Goal: Information Seeking & Learning: Learn about a topic

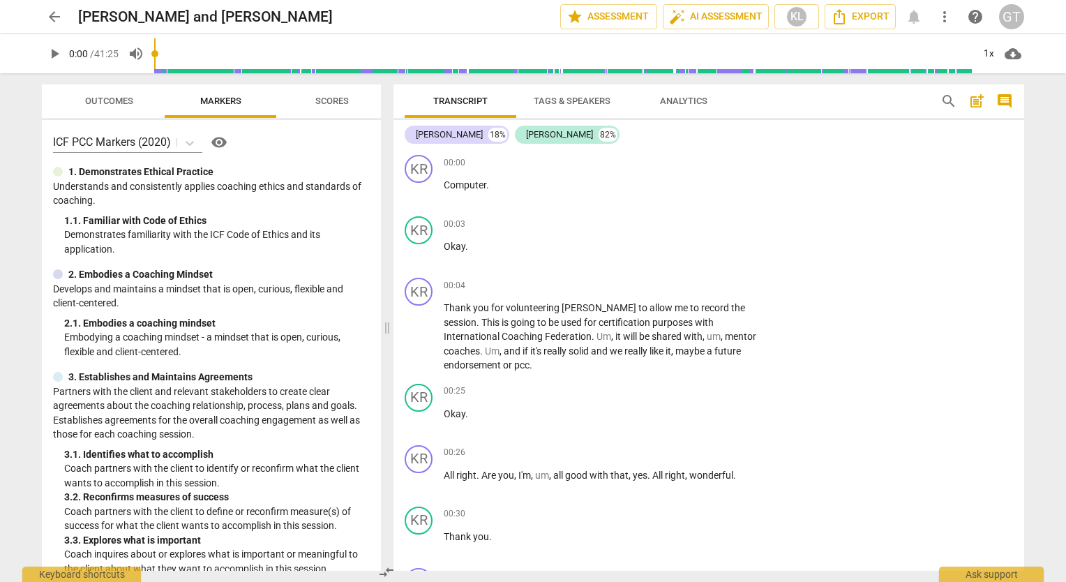
scroll to position [8428, 0]
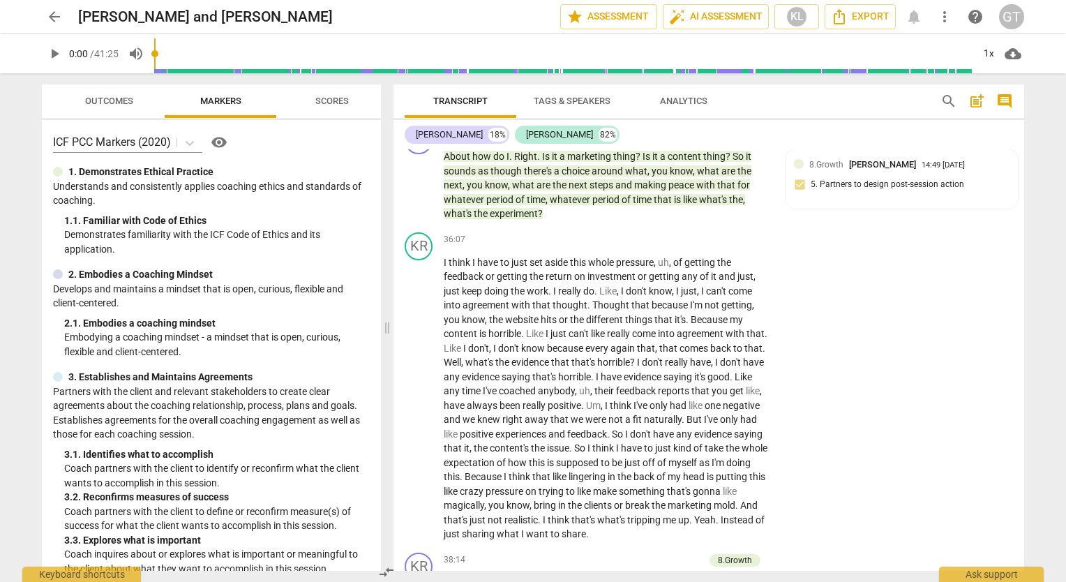
drag, startPoint x: 1025, startPoint y: 525, endPoint x: 1023, endPoint y: 535, distance: 10.6
click at [1023, 535] on div "Transcript Tags & Speakers Analytics search post_add comment [PERSON_NAME] 18% …" at bounding box center [712, 327] width 648 height 509
click at [938, 466] on div "KR play_arrow pause 36:07 + Add competency keyboard_arrow_right I think I have …" at bounding box center [709, 387] width 631 height 320
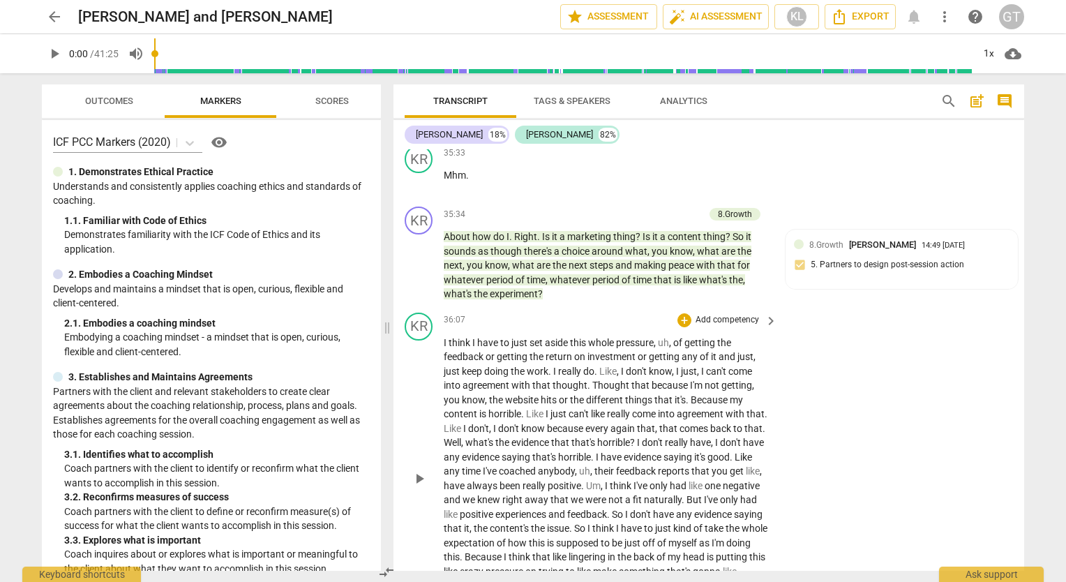
scroll to position [8348, 0]
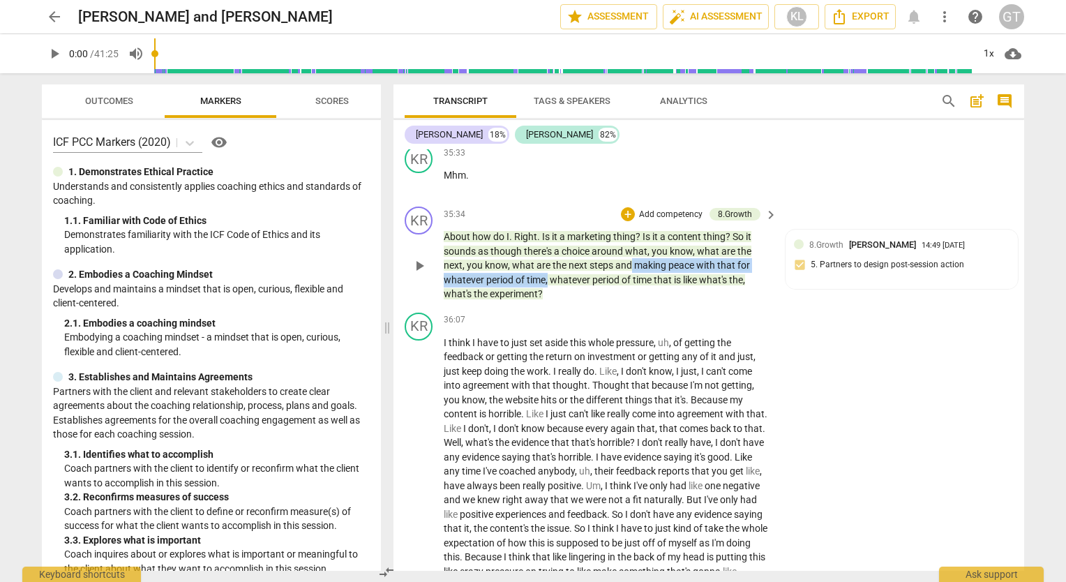
drag, startPoint x: 631, startPoint y: 260, endPoint x: 549, endPoint y: 280, distance: 84.6
click at [549, 280] on p "About how do I . Right . Is it a marketing thing ? Is it a content thing ? So i…" at bounding box center [607, 266] width 327 height 72
click at [598, 260] on span "keyboard_arrow_down" at bounding box center [596, 261] width 17 height 17
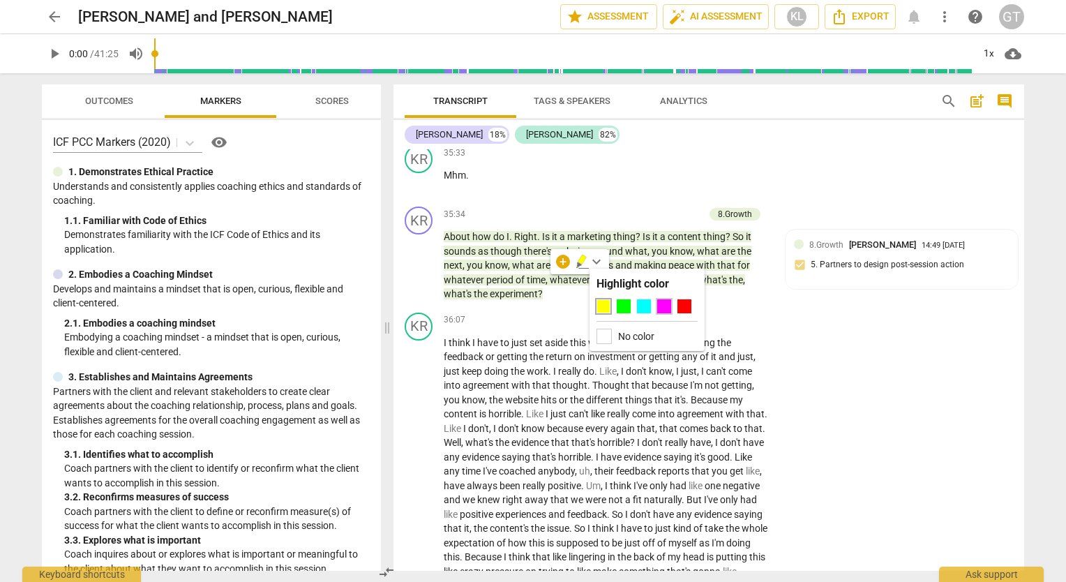
click at [664, 309] on div at bounding box center [664, 306] width 14 height 14
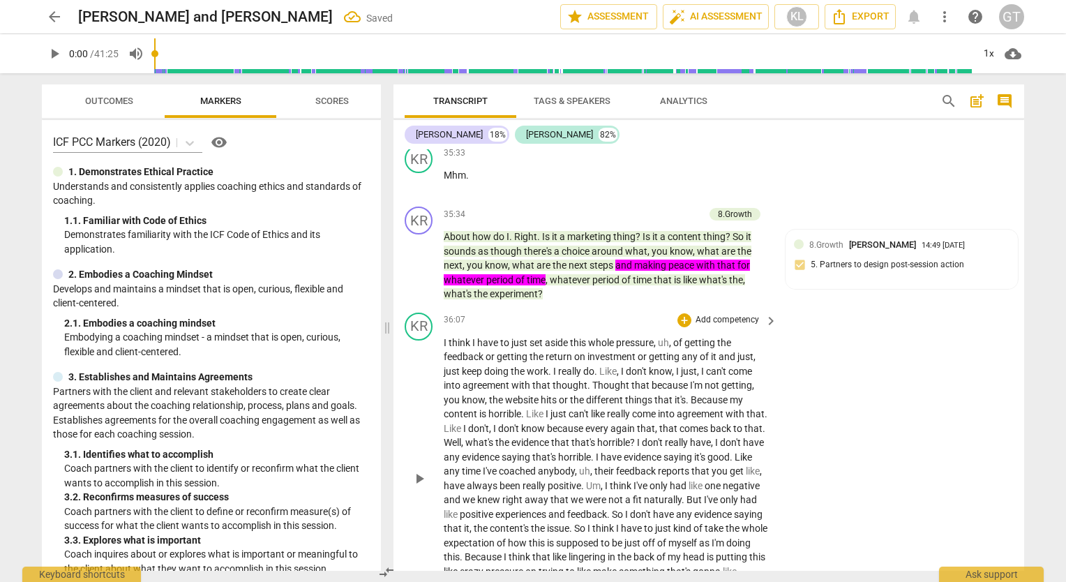
click at [882, 336] on div "KR play_arrow pause 36:07 + Add competency keyboard_arrow_right I think I have …" at bounding box center [709, 467] width 631 height 320
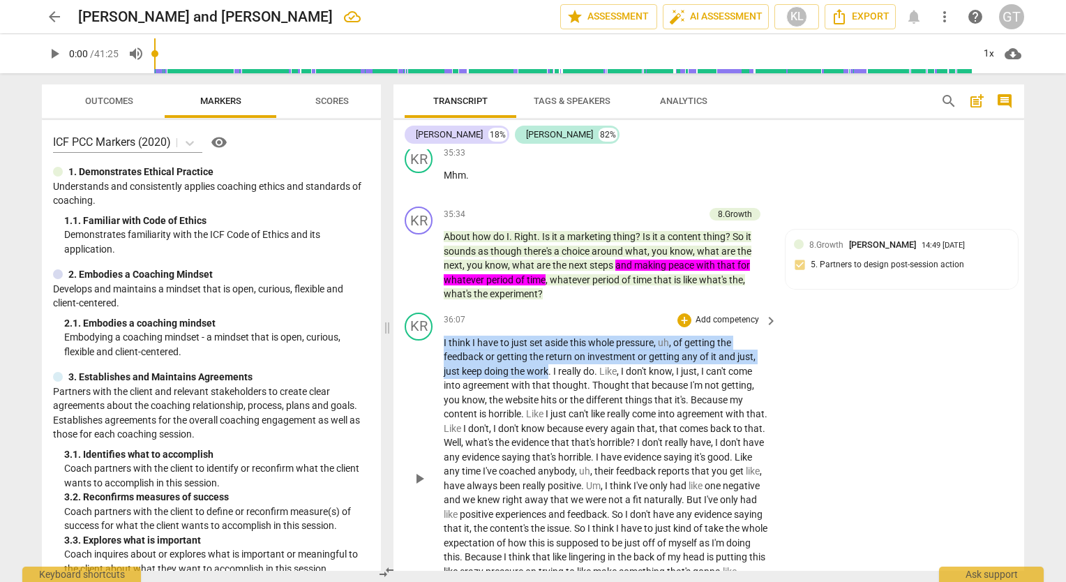
drag, startPoint x: 550, startPoint y: 375, endPoint x: 440, endPoint y: 345, distance: 114.3
click at [440, 345] on div "KR play_arrow pause 36:07 + Add competency keyboard_arrow_right I think I have …" at bounding box center [709, 467] width 631 height 320
click at [597, 350] on span "keyboard_arrow_down" at bounding box center [595, 353] width 17 height 17
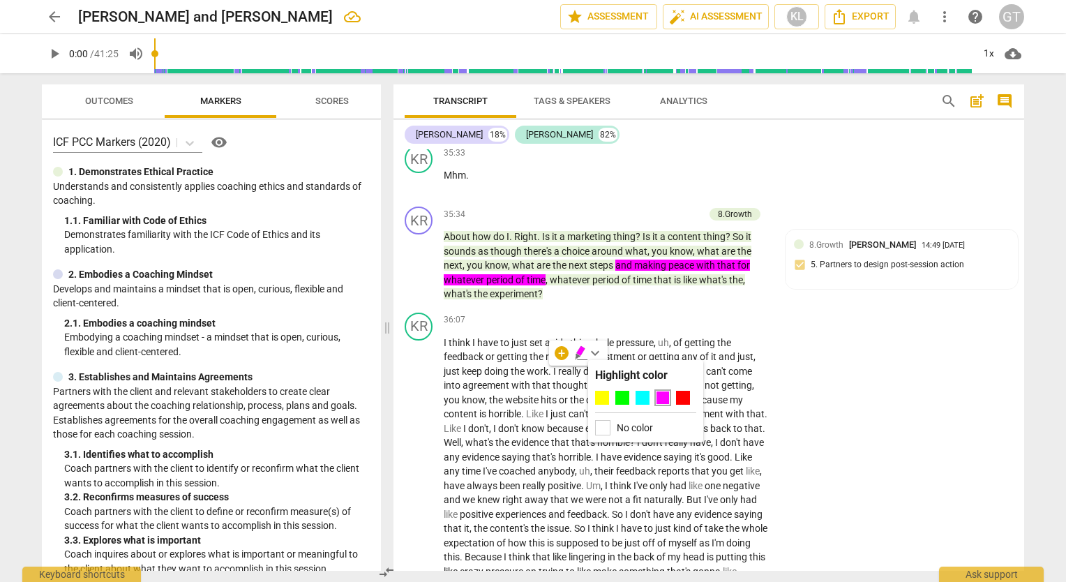
click at [611, 396] on div at bounding box center [645, 401] width 101 height 20
click at [684, 396] on div at bounding box center [683, 398] width 14 height 14
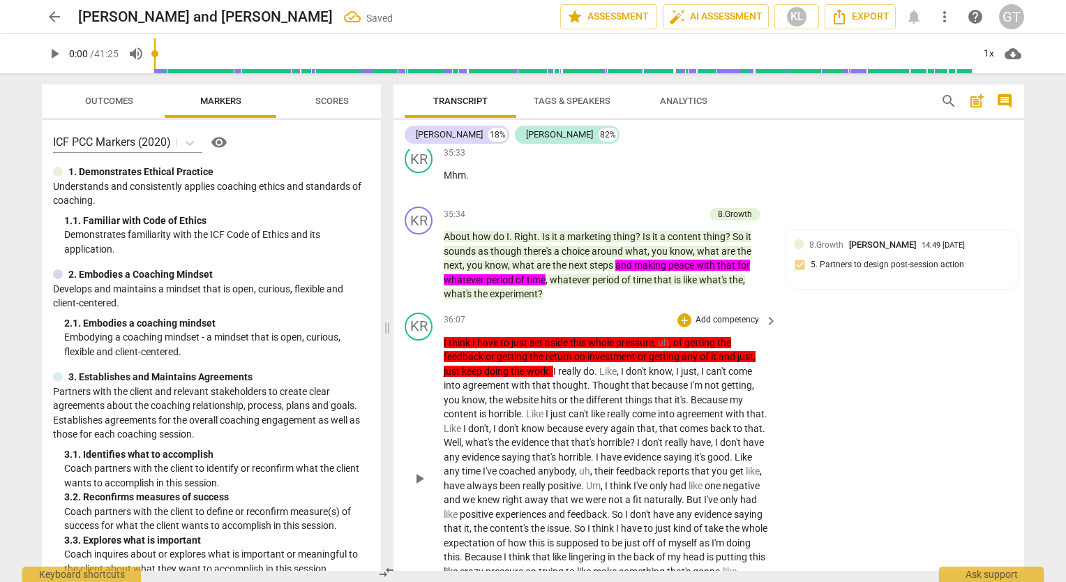
click at [856, 387] on div "KR play_arrow pause 36:07 + Add competency keyboard_arrow_right I think I have …" at bounding box center [709, 467] width 631 height 320
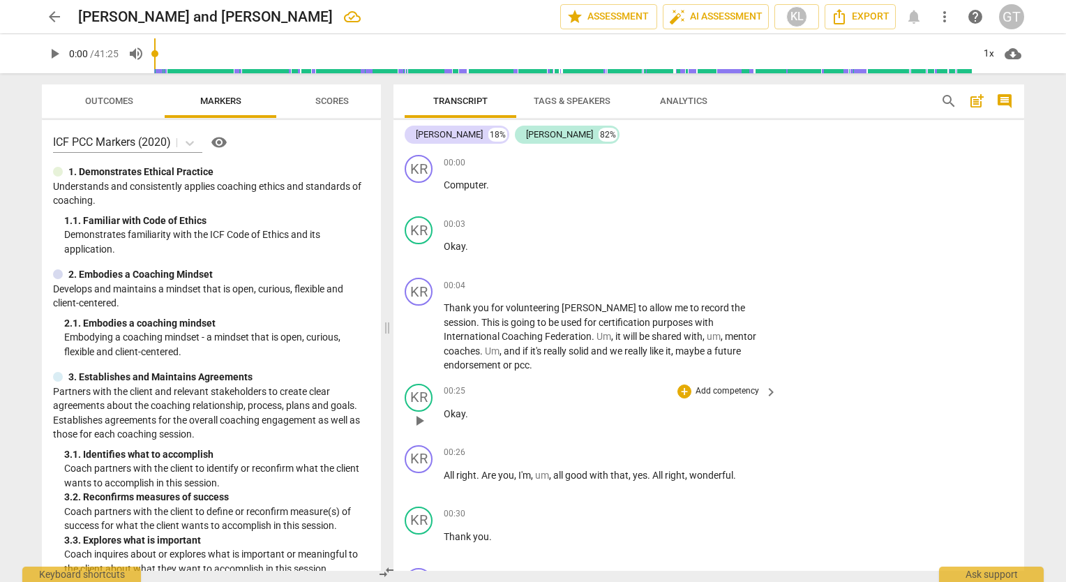
click at [914, 385] on div "KR play_arrow pause 00:25 + Add competency keyboard_arrow_right Okay ." at bounding box center [709, 408] width 631 height 61
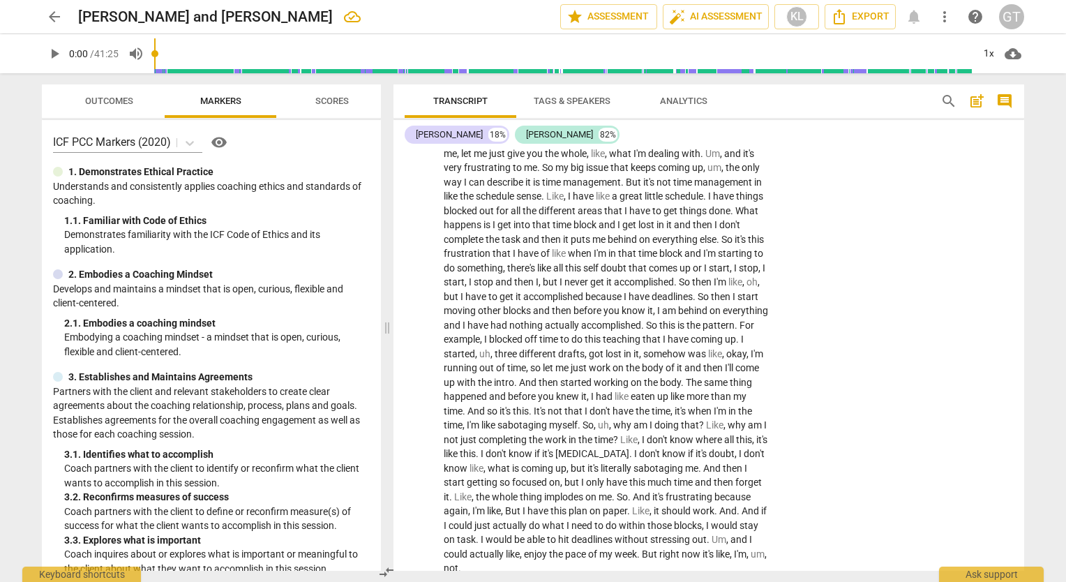
scroll to position [549, 0]
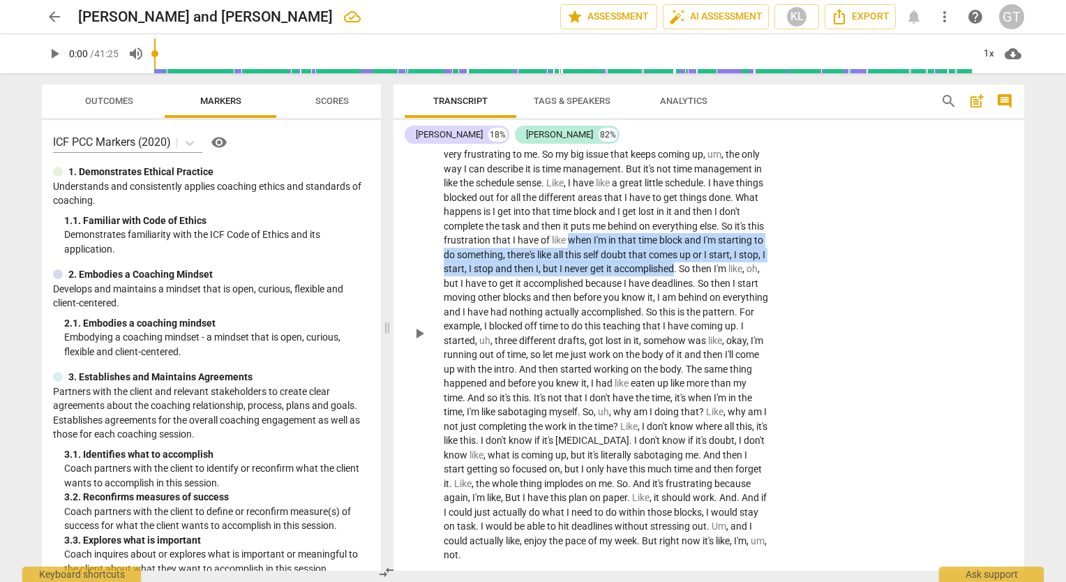
drag, startPoint x: 683, startPoint y: 227, endPoint x: 505, endPoint y: 271, distance: 184.0
click at [505, 271] on p "I need , I'm like , I need help . Um , so I need to walk away with , um , eithe…" at bounding box center [607, 334] width 327 height 458
click at [549, 248] on span "keyboard_arrow_down" at bounding box center [550, 250] width 17 height 17
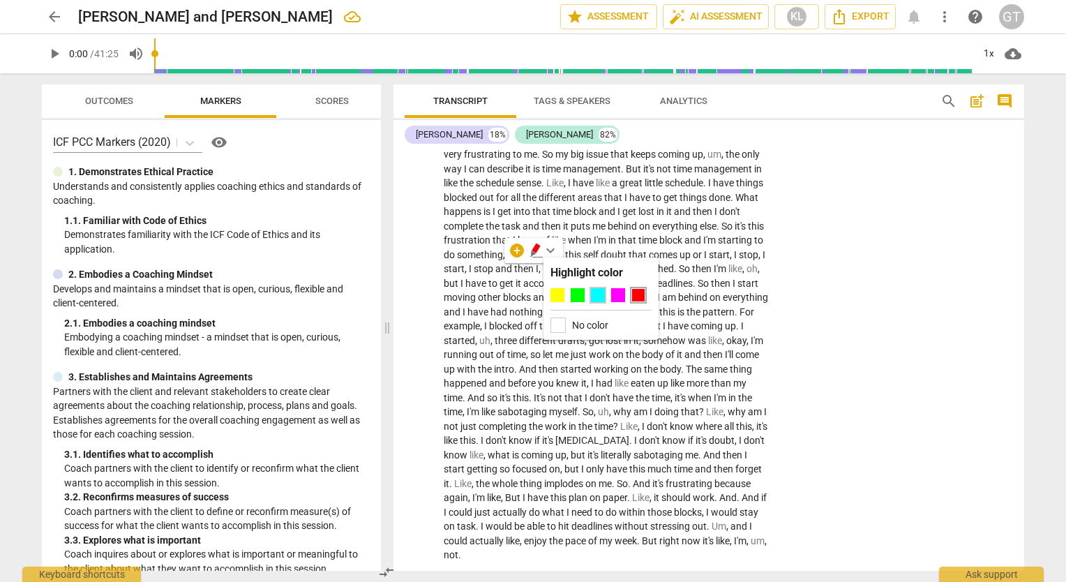
click at [598, 297] on div at bounding box center [598, 295] width 14 height 14
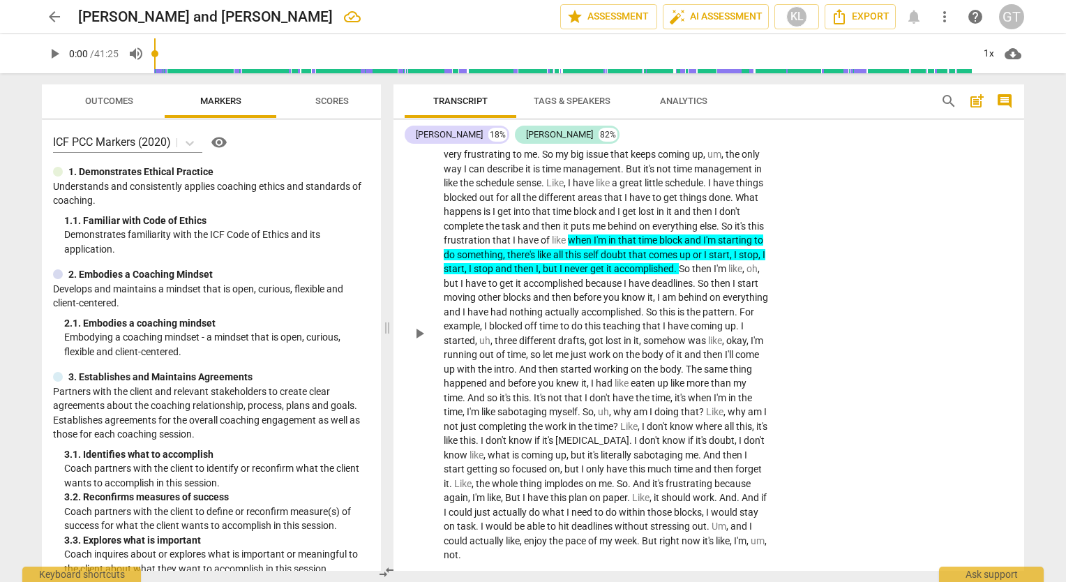
click at [938, 429] on div "KR play_arrow pause 00:39 + Add competency keyboard_arrow_right I need , I'm li…" at bounding box center [709, 322] width 631 height 492
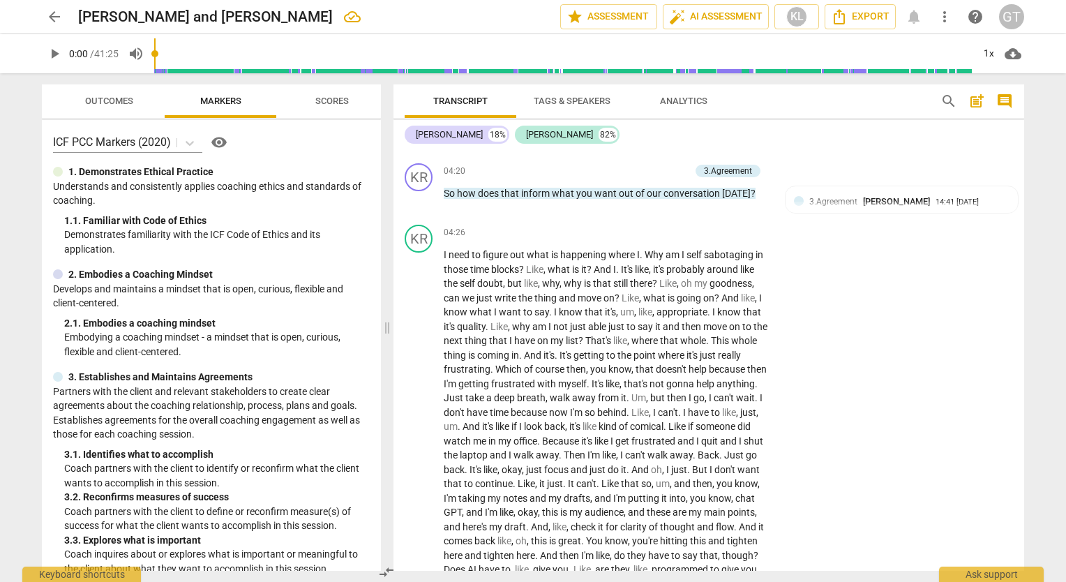
scroll to position [1100, 0]
drag, startPoint x: 686, startPoint y: 237, endPoint x: 755, endPoint y: 239, distance: 68.4
click at [755, 246] on p "I need to figure out what is happening where I . Why am I self sabotaging in th…" at bounding box center [607, 425] width 327 height 358
click at [802, 218] on span "keyboard_arrow_down" at bounding box center [803, 220] width 17 height 17
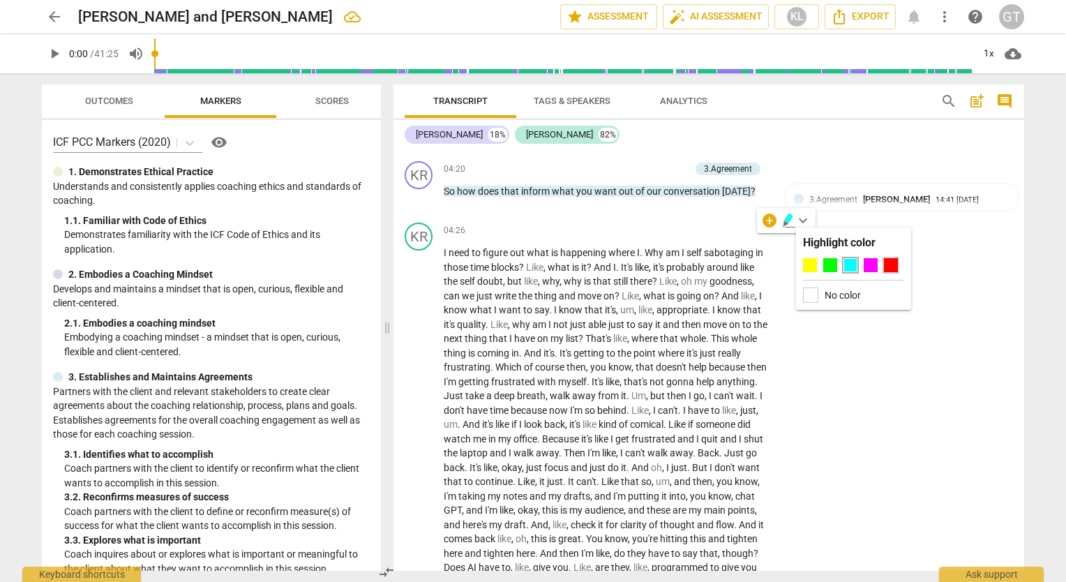
click at [891, 265] on div at bounding box center [891, 265] width 14 height 14
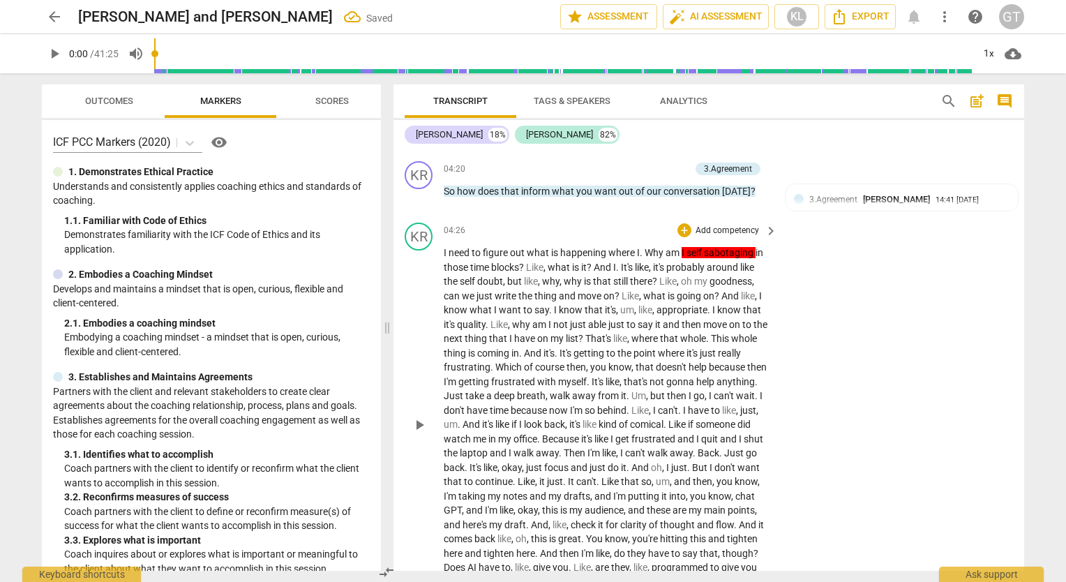
click at [941, 431] on div "KR play_arrow pause 04:26 + Add competency keyboard_arrow_right I need to figur…" at bounding box center [709, 413] width 631 height 392
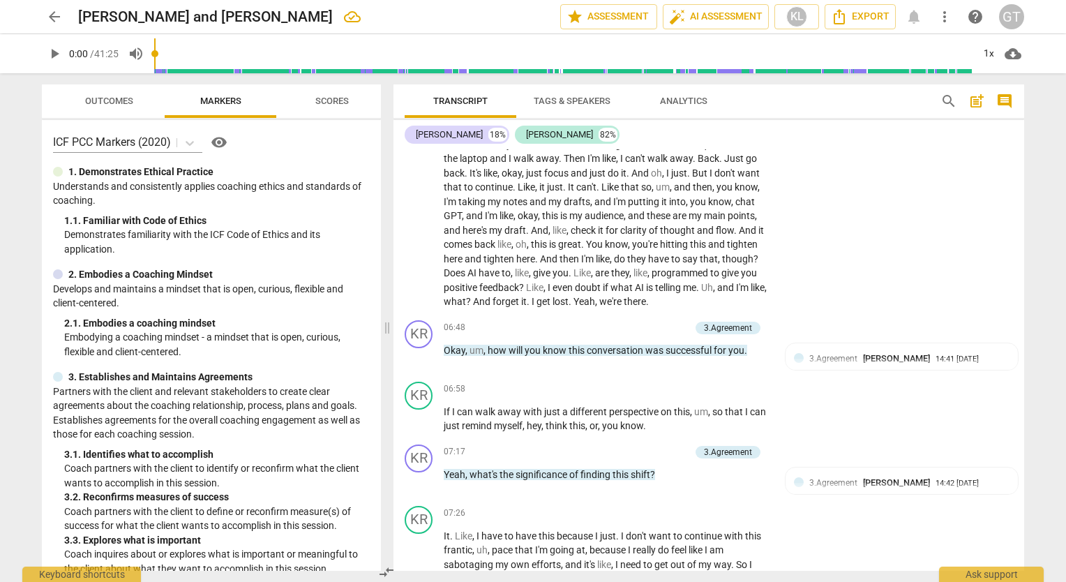
scroll to position [1377, 0]
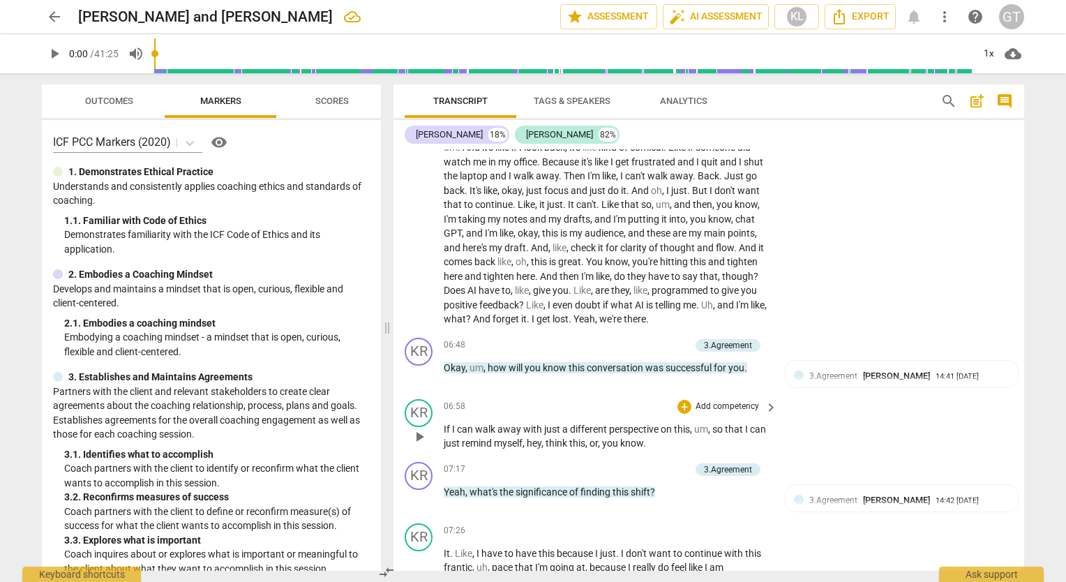
click at [905, 399] on div "KR play_arrow pause 06:58 + Add competency keyboard_arrow_right If I can walk a…" at bounding box center [709, 425] width 631 height 63
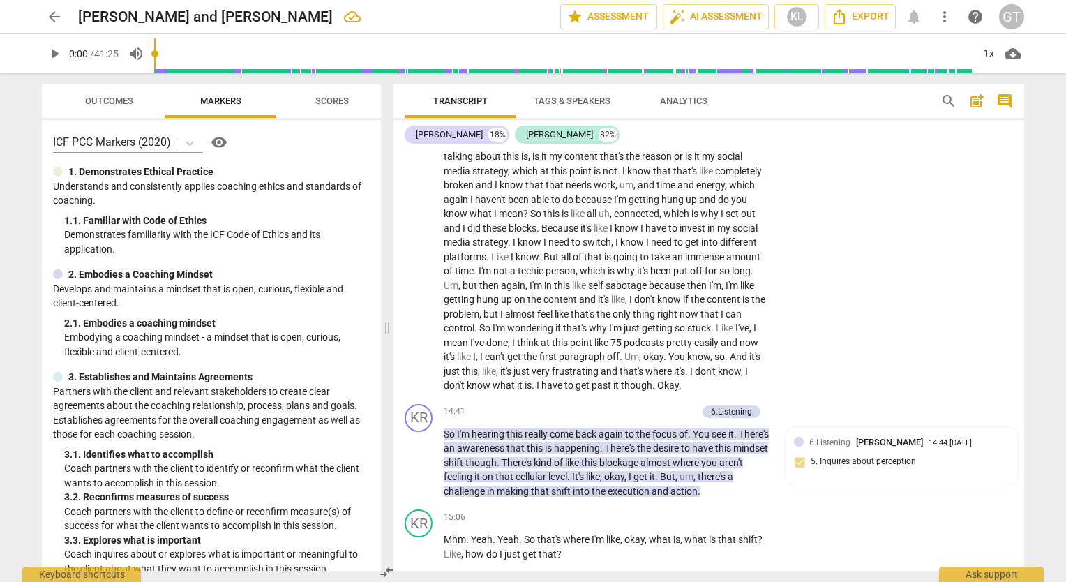
scroll to position [3357, 0]
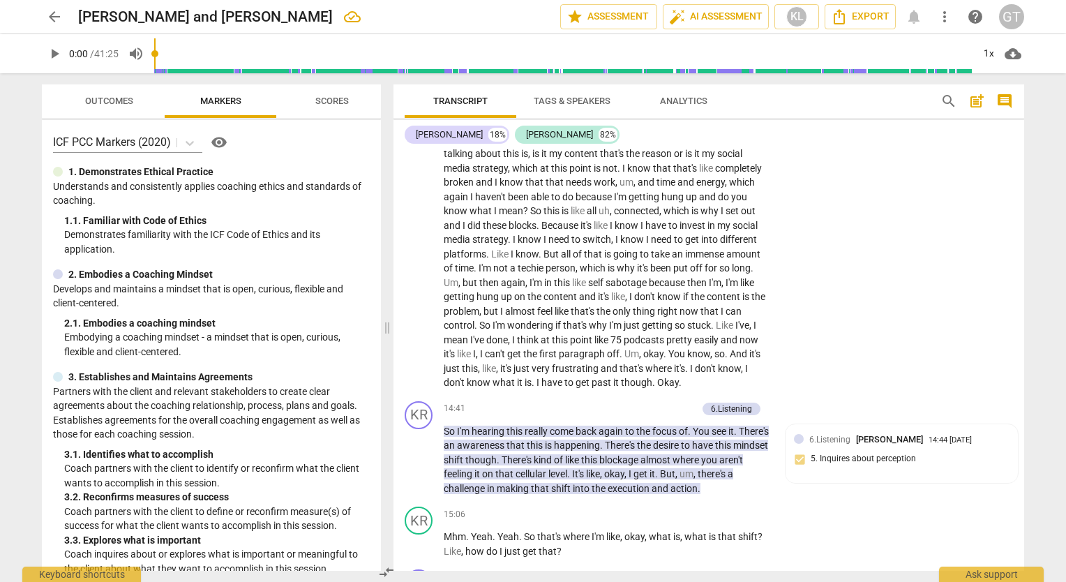
click at [930, 369] on div "KR play_arrow pause 12:51 + Add competency keyboard_arrow_right Yeah . But I'm …" at bounding box center [709, 250] width 631 height 292
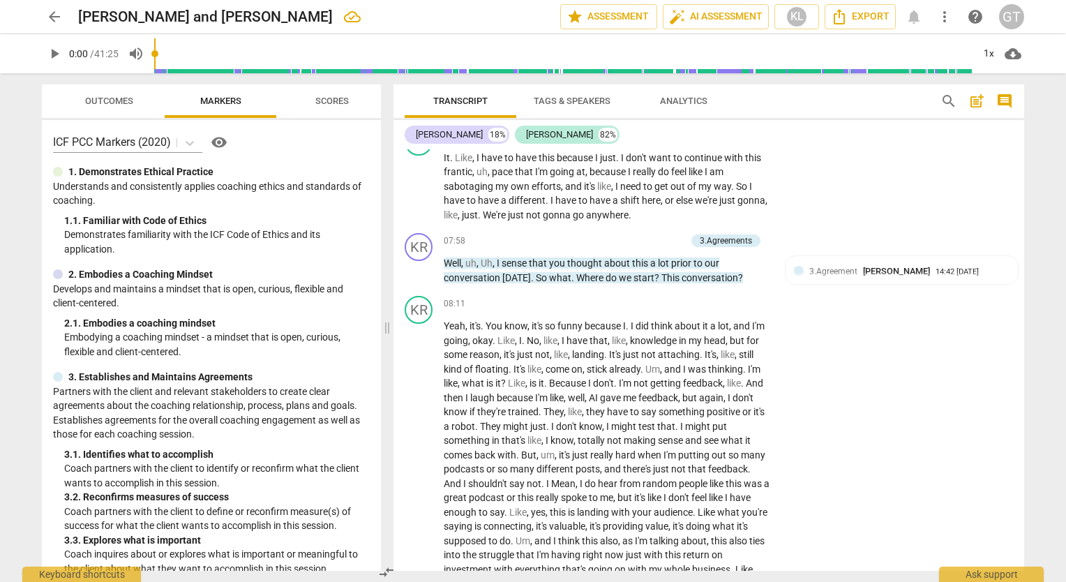
scroll to position [1776, 0]
